Goal: Transaction & Acquisition: Purchase product/service

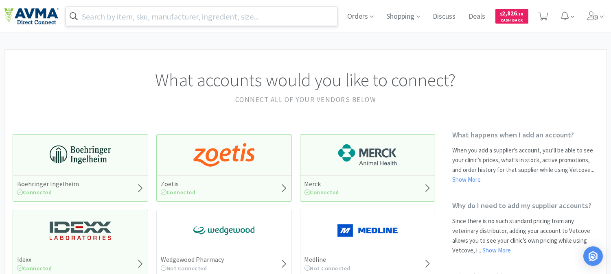
click at [248, 17] on input "text" at bounding box center [202, 16] width 272 height 19
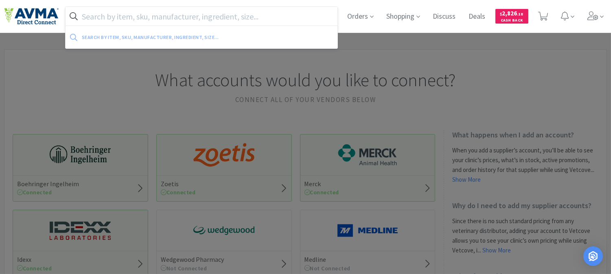
paste input "PVS8920"
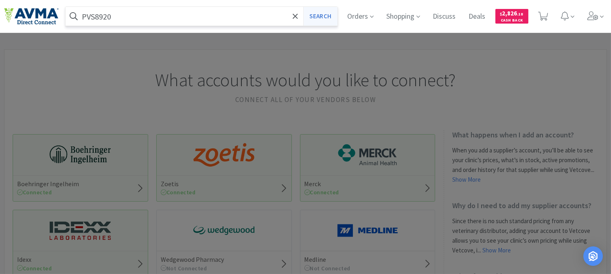
type input "PVS8920"
click at [320, 17] on button "Search" at bounding box center [320, 16] width 34 height 19
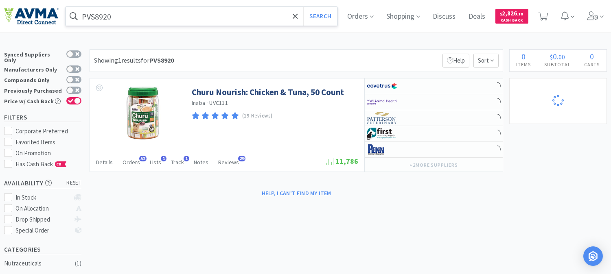
select select "6"
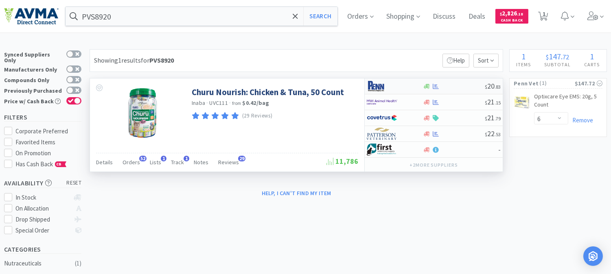
click at [375, 87] on img at bounding box center [382, 86] width 31 height 12
select select "1"
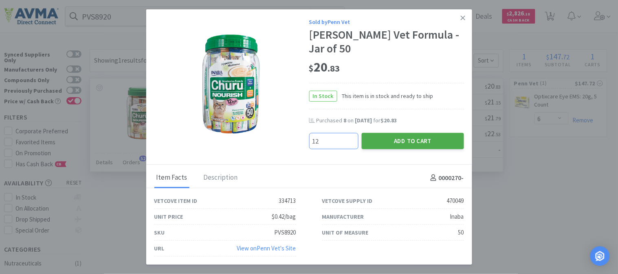
type input "12"
click at [412, 138] on button "Add to Cart" at bounding box center [413, 141] width 102 height 16
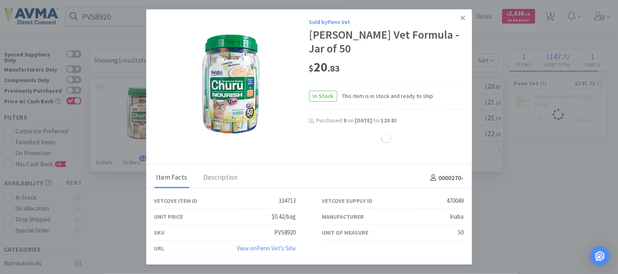
select select "12"
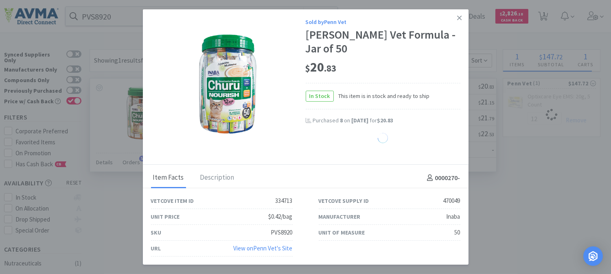
select select "6"
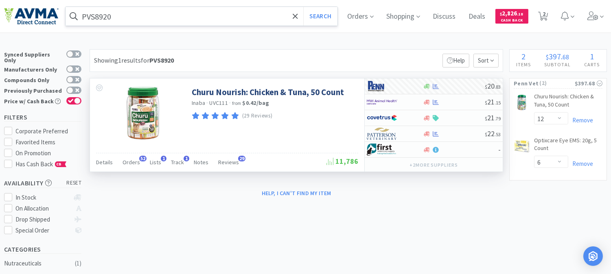
click at [151, 17] on input "PVS8920" at bounding box center [202, 16] width 272 height 19
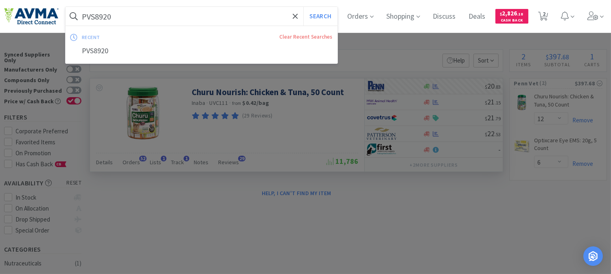
paste input "510601"
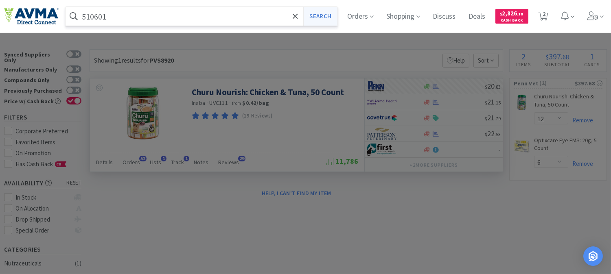
click at [322, 14] on button "Search" at bounding box center [320, 16] width 34 height 19
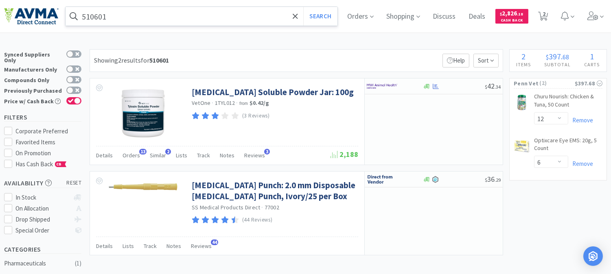
click at [147, 14] on input "510601" at bounding box center [202, 16] width 272 height 19
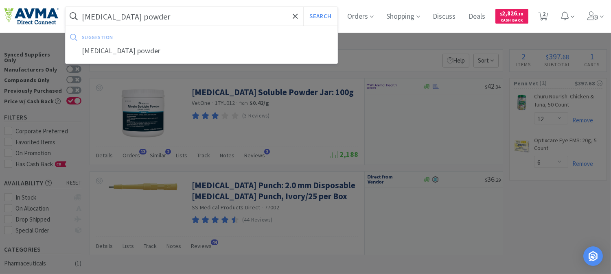
click at [303, 7] on button "Search" at bounding box center [320, 16] width 34 height 19
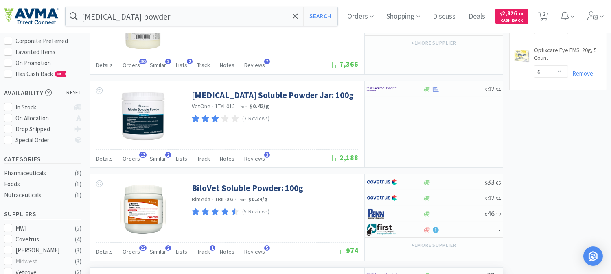
scroll to position [136, 0]
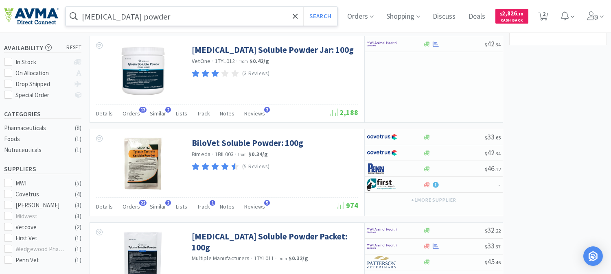
click at [204, 11] on input "[MEDICAL_DATA] powder" at bounding box center [202, 16] width 272 height 19
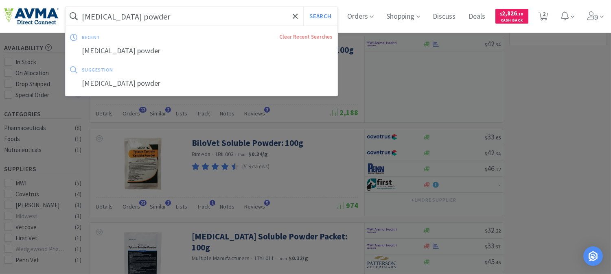
paste input "083419"
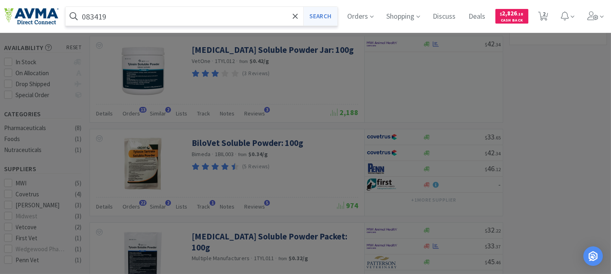
type input "083419"
click at [323, 13] on button "Search" at bounding box center [320, 16] width 34 height 19
